Goal: Find specific page/section: Find specific page/section

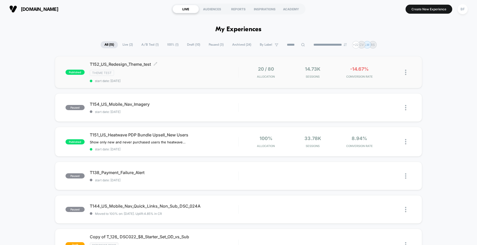
click at [203, 71] on div "Theme Test" at bounding box center [164, 73] width 149 height 6
